Goal: Navigation & Orientation: Find specific page/section

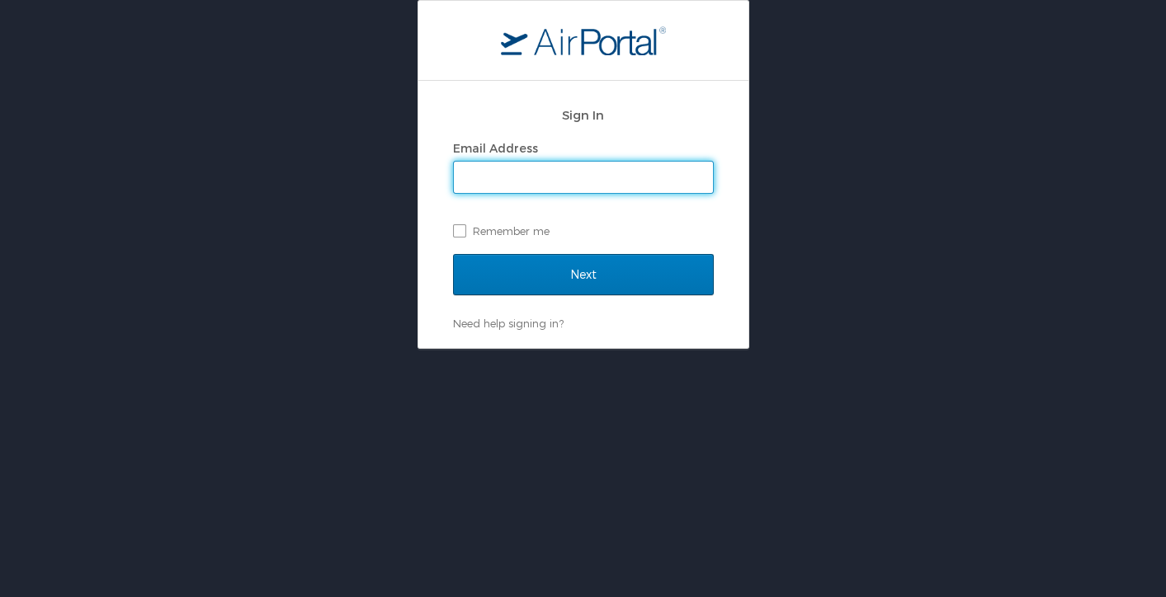
click at [493, 172] on input "Email Address" at bounding box center [583, 177] width 259 height 31
type input "ubhand@lsuhsc.edu"
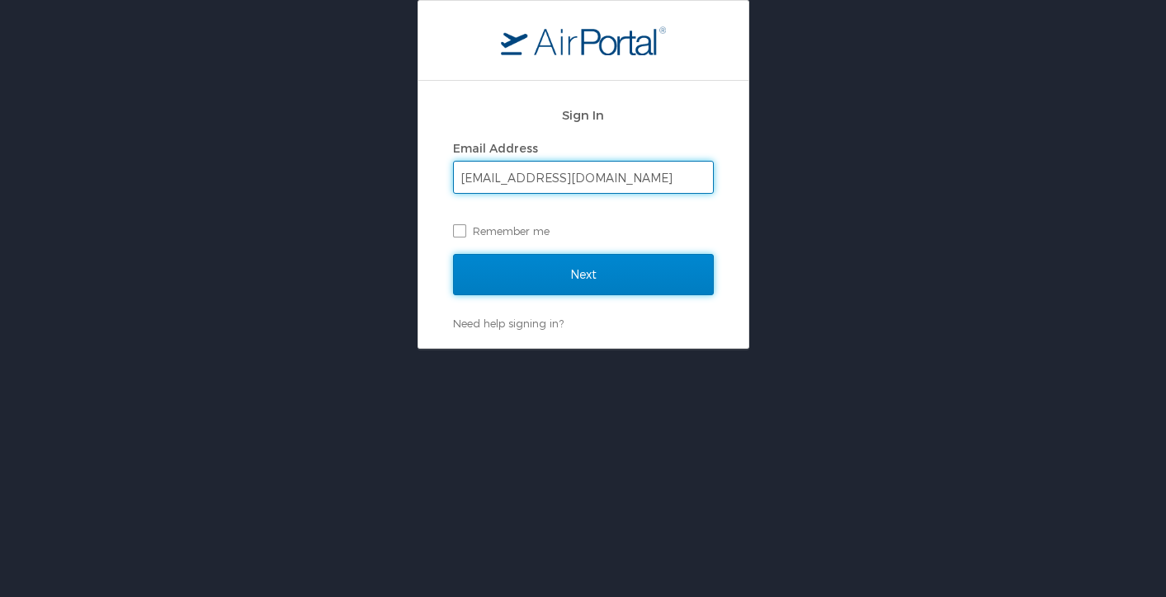
click at [600, 279] on input "Next" at bounding box center [583, 274] width 261 height 41
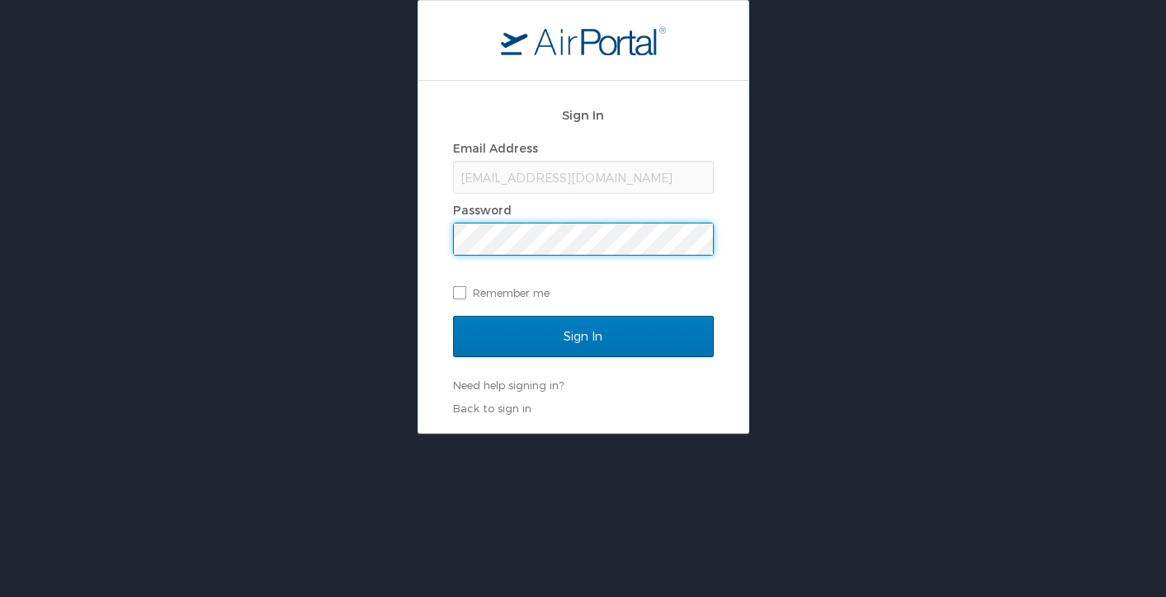
click at [453, 316] on input "Sign In" at bounding box center [583, 336] width 261 height 41
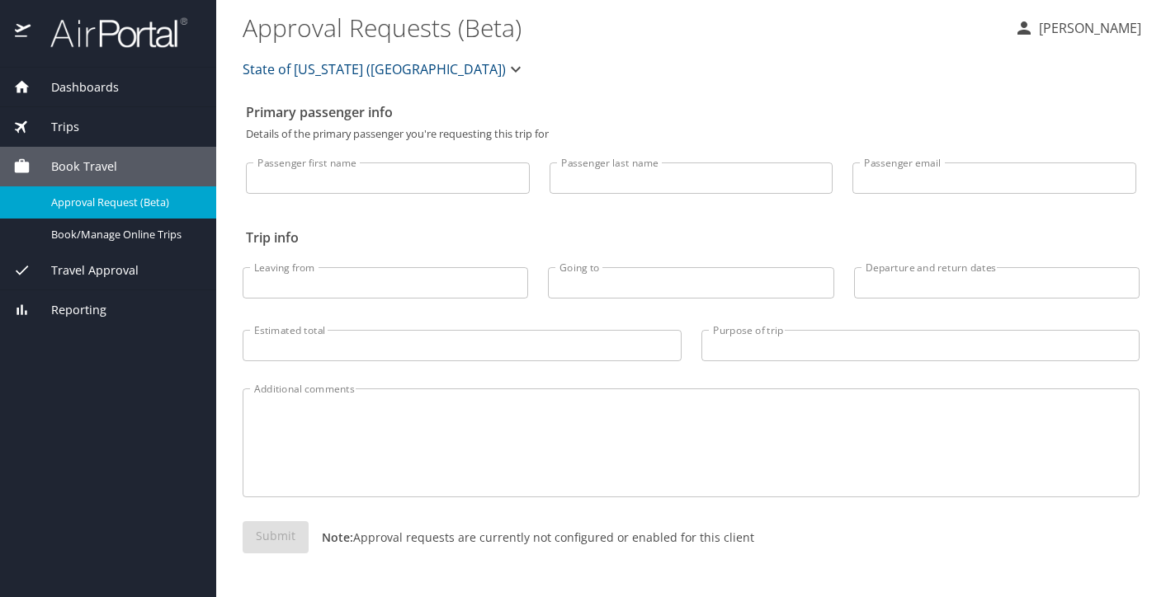
click at [142, 125] on div "Trips" at bounding box center [108, 127] width 190 height 18
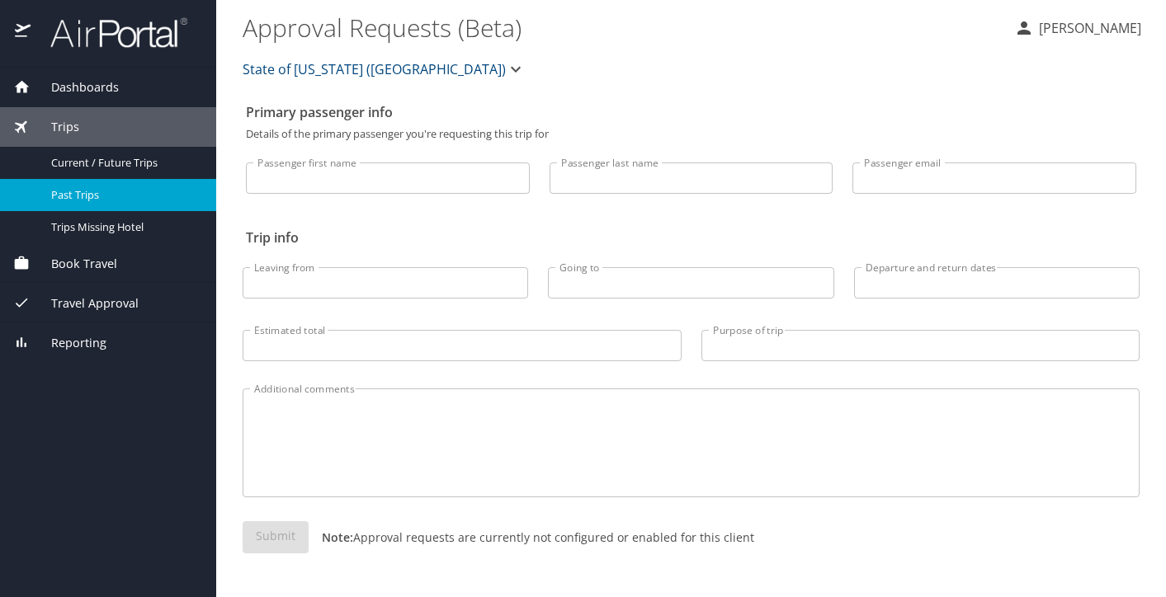
click at [131, 200] on span "Past Trips" at bounding box center [123, 195] width 145 height 16
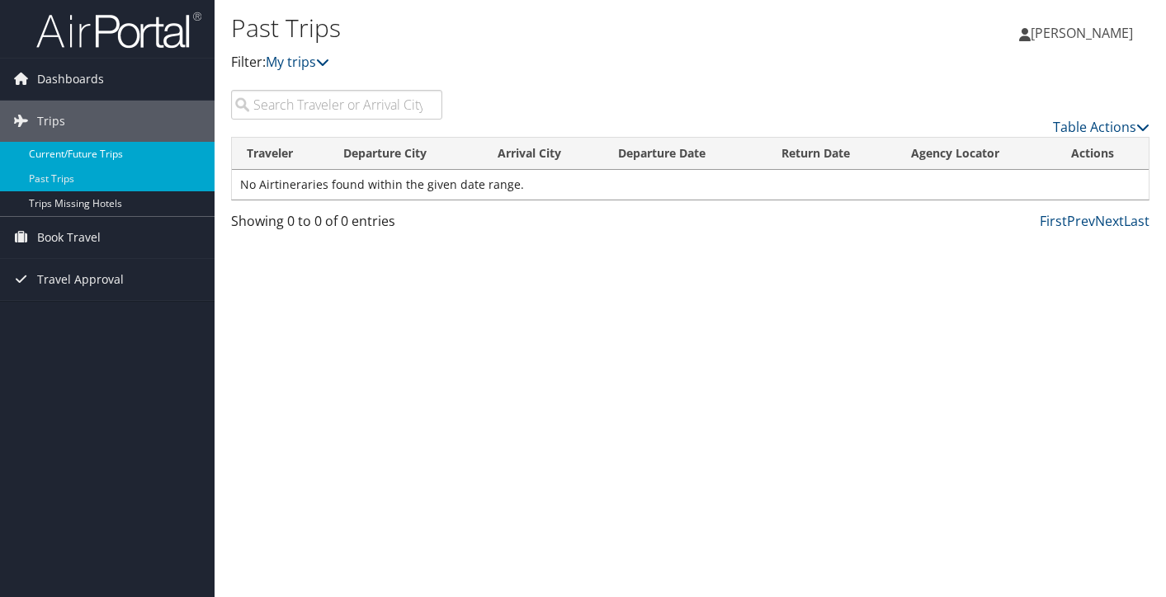
click at [125, 162] on link "Current/Future Trips" at bounding box center [107, 154] width 215 height 25
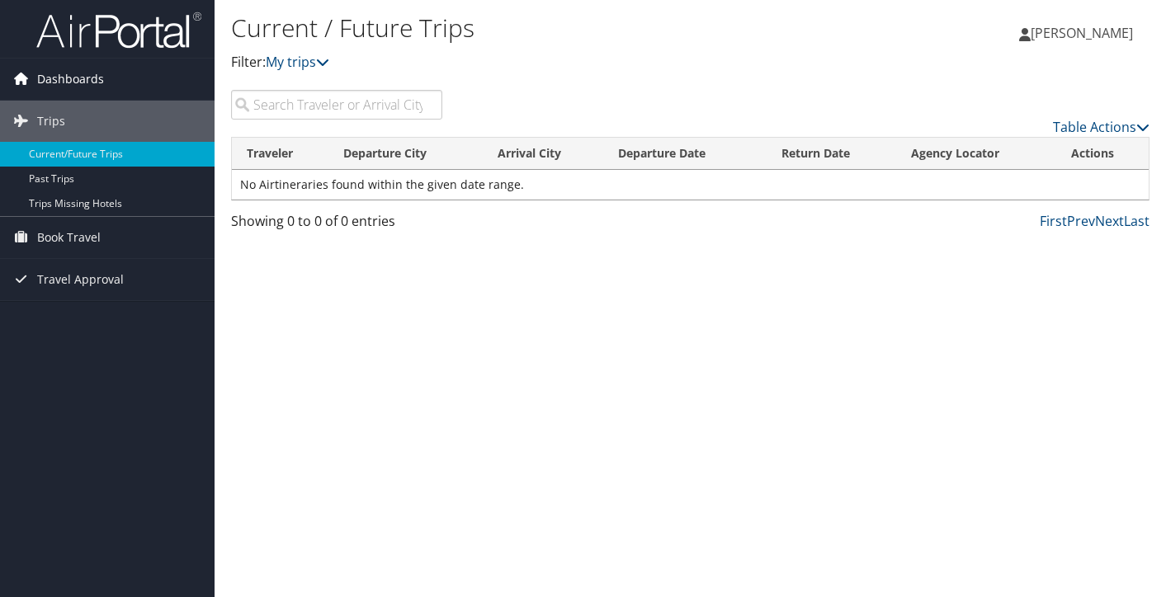
click at [131, 79] on link "Dashboards" at bounding box center [107, 79] width 215 height 41
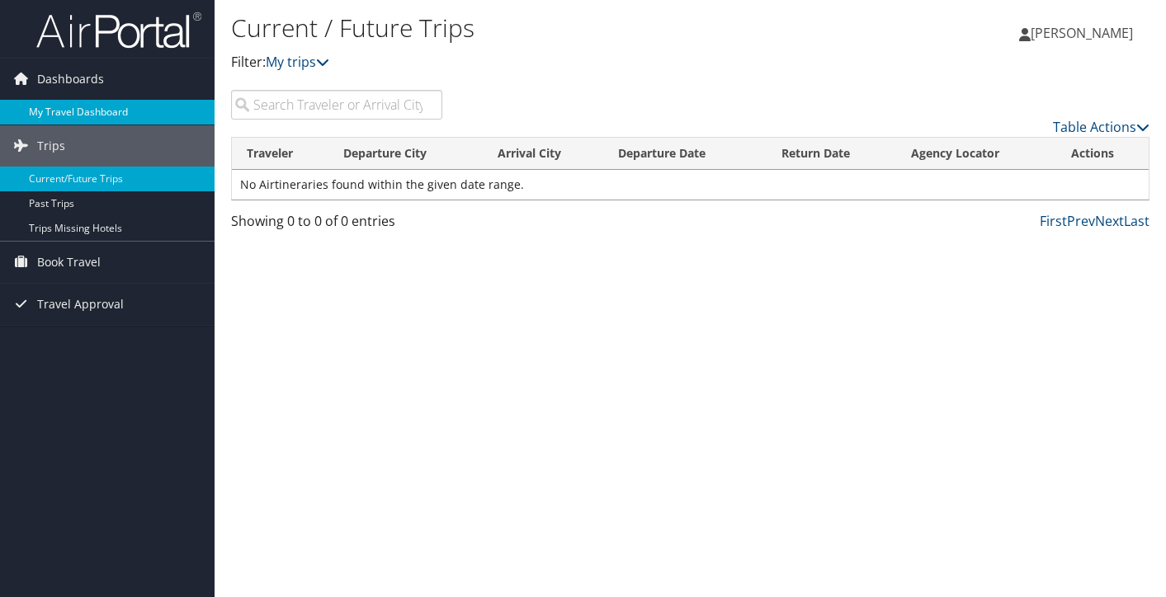
click at [138, 109] on link "My Travel Dashboard" at bounding box center [107, 112] width 215 height 25
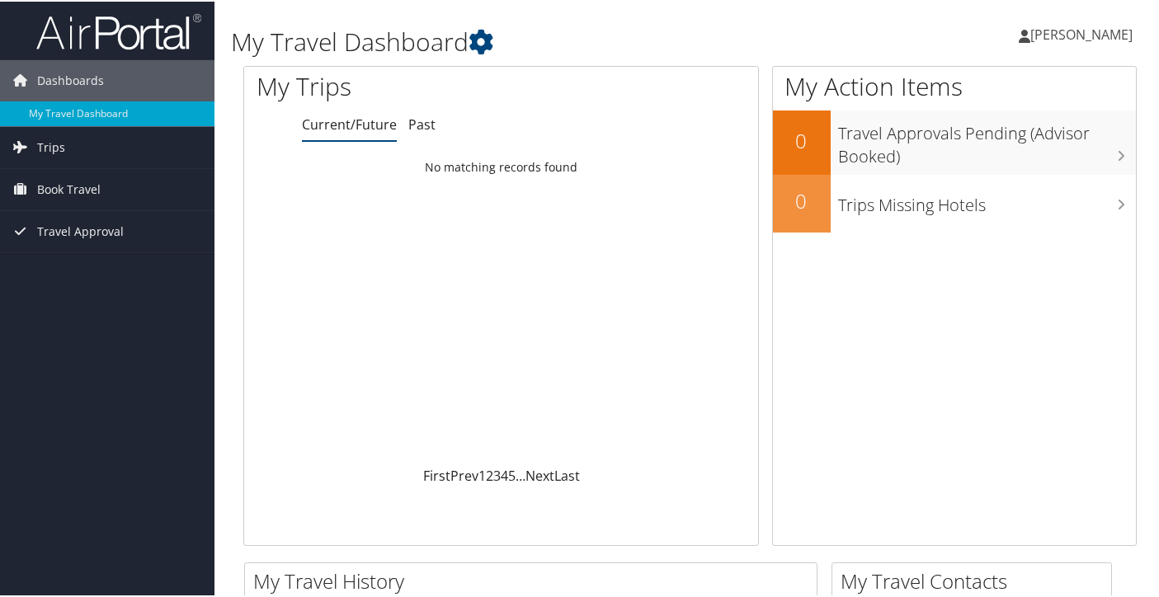
click at [1096, 35] on span "[PERSON_NAME]" at bounding box center [1082, 33] width 102 height 18
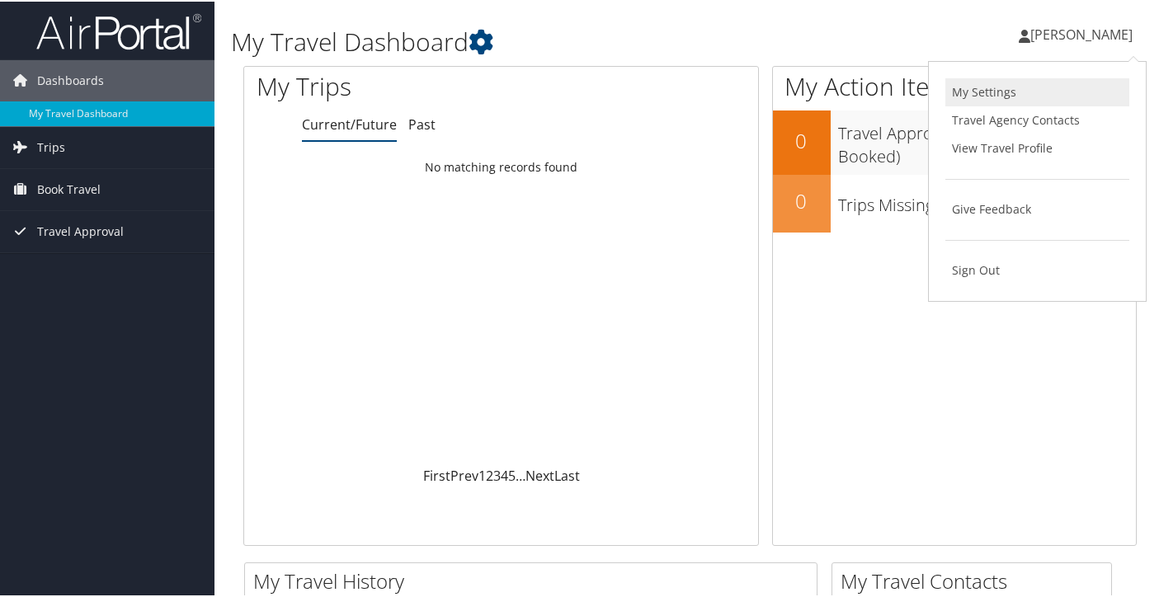
click at [983, 90] on link "My Settings" at bounding box center [1038, 91] width 184 height 28
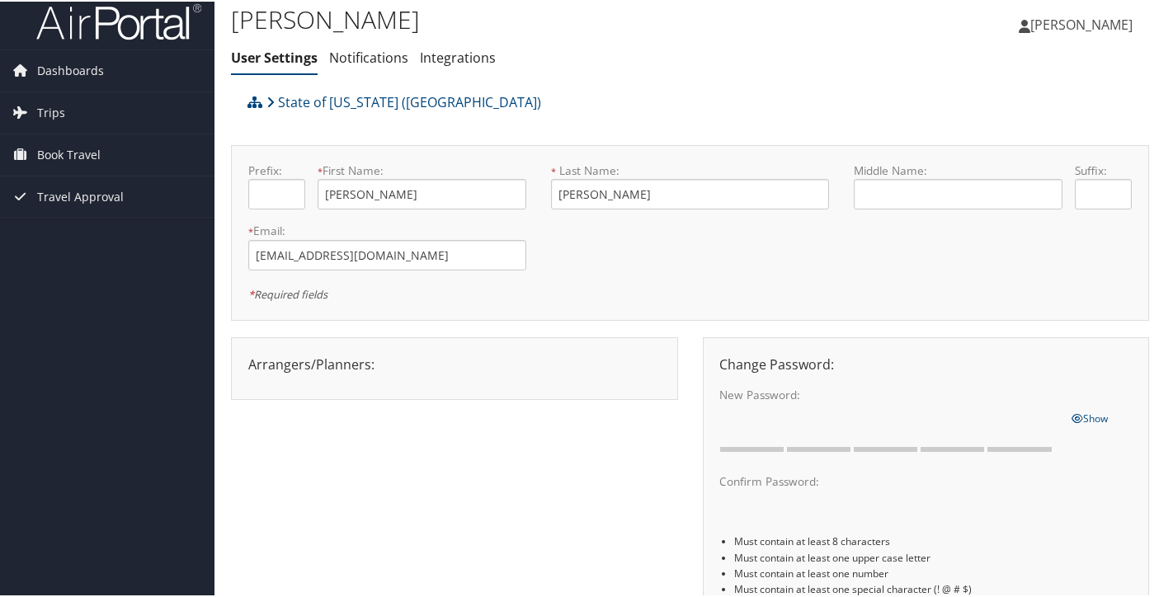
scroll to position [16, 0]
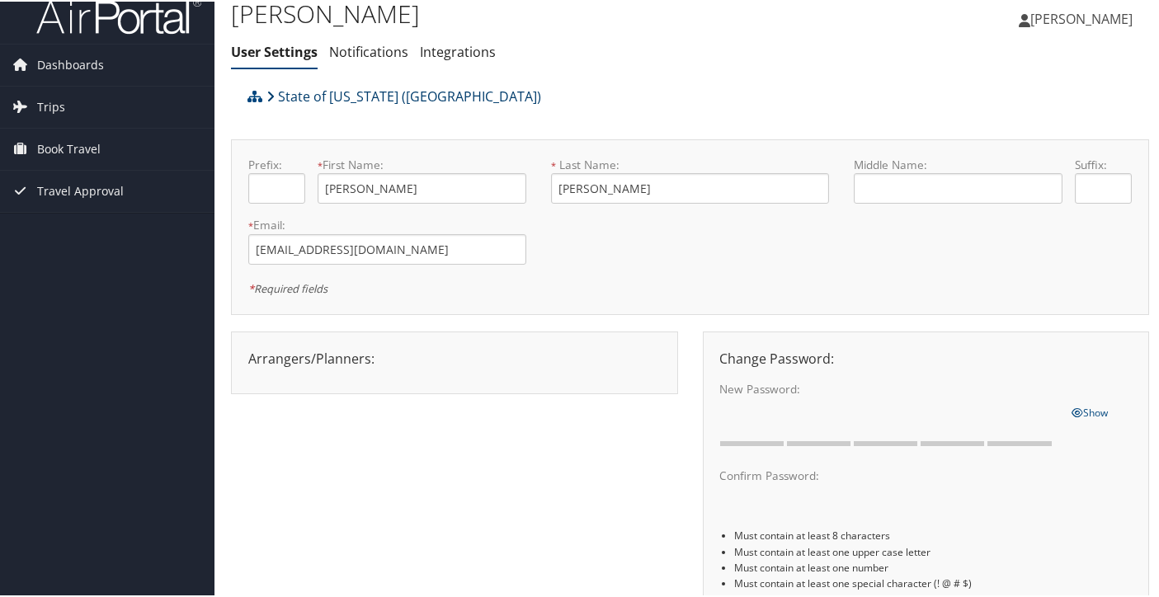
click at [271, 91] on icon at bounding box center [271, 94] width 8 height 13
